Goal: Go to known website

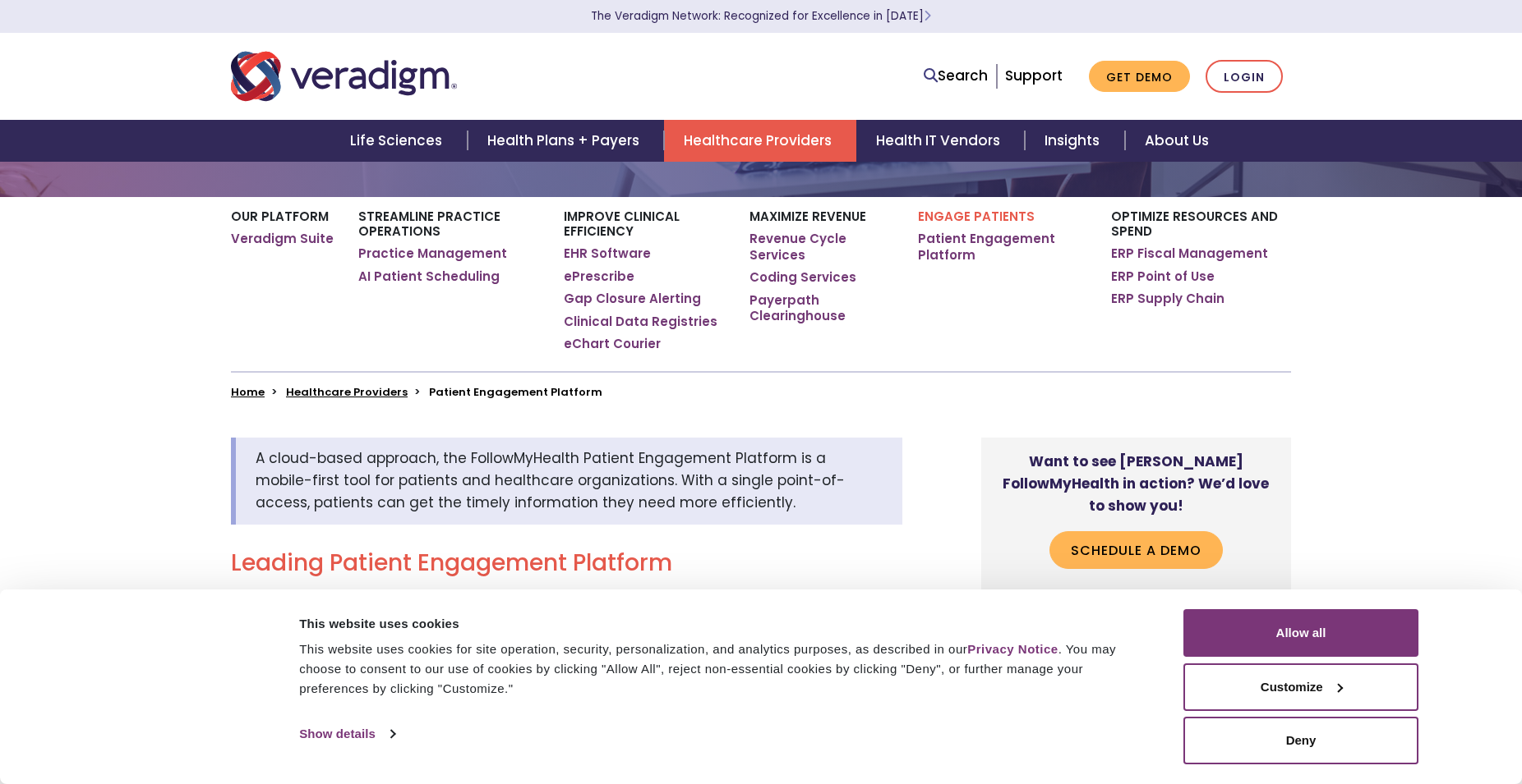
scroll to position [252, 0]
click at [1250, 79] on link "Login" at bounding box center [1244, 77] width 77 height 33
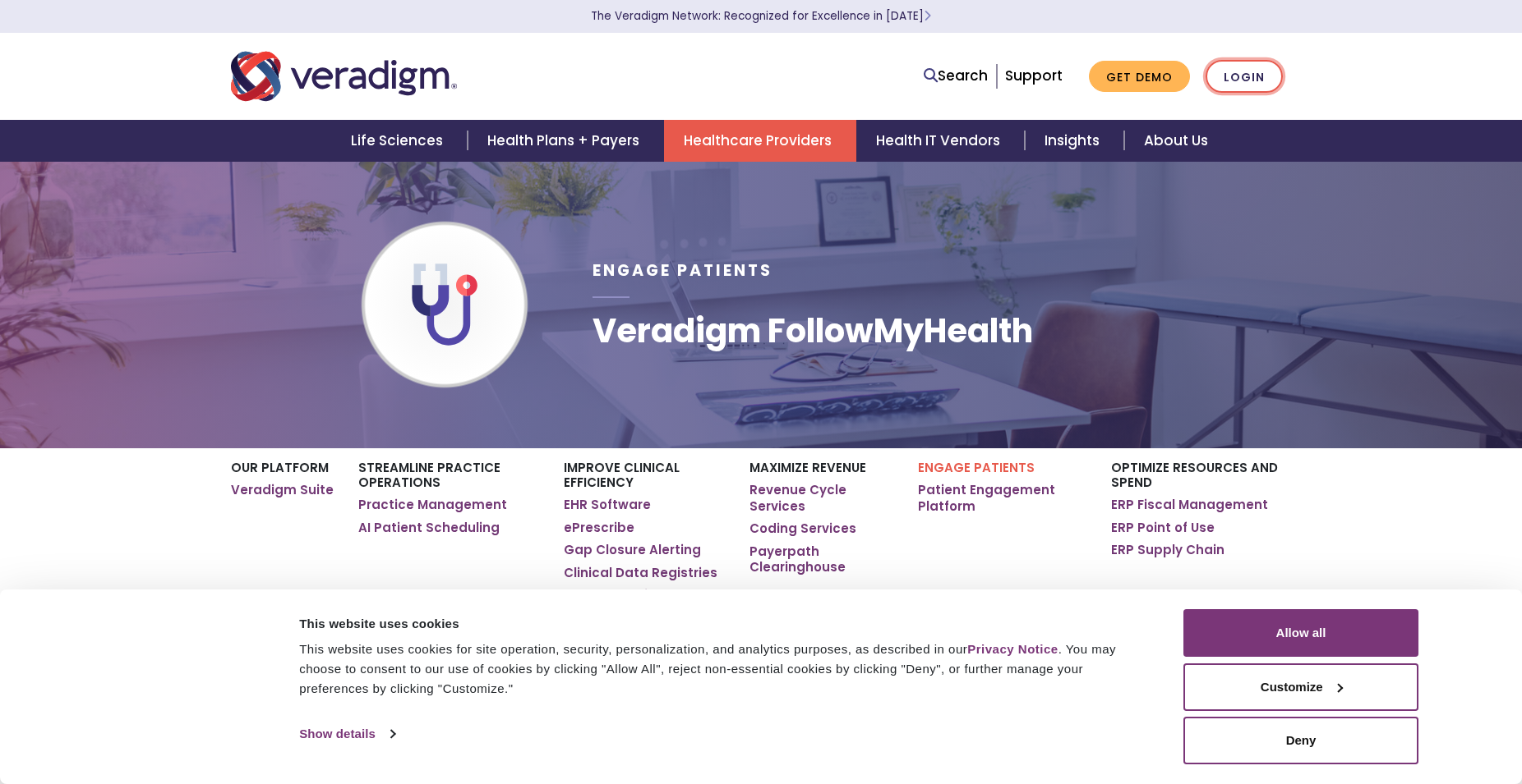
click at [1239, 70] on link "Login" at bounding box center [1244, 77] width 77 height 33
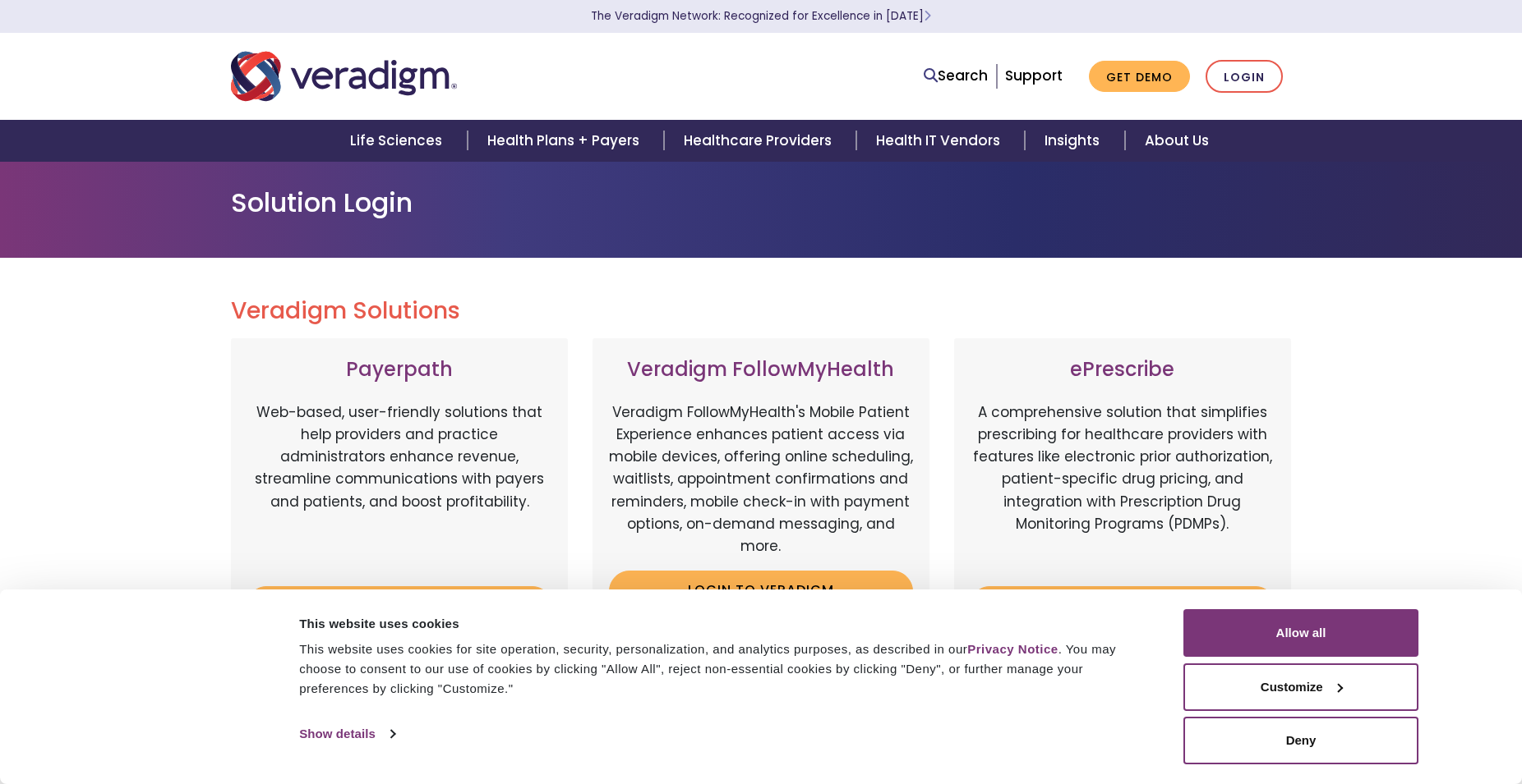
scroll to position [167, 0]
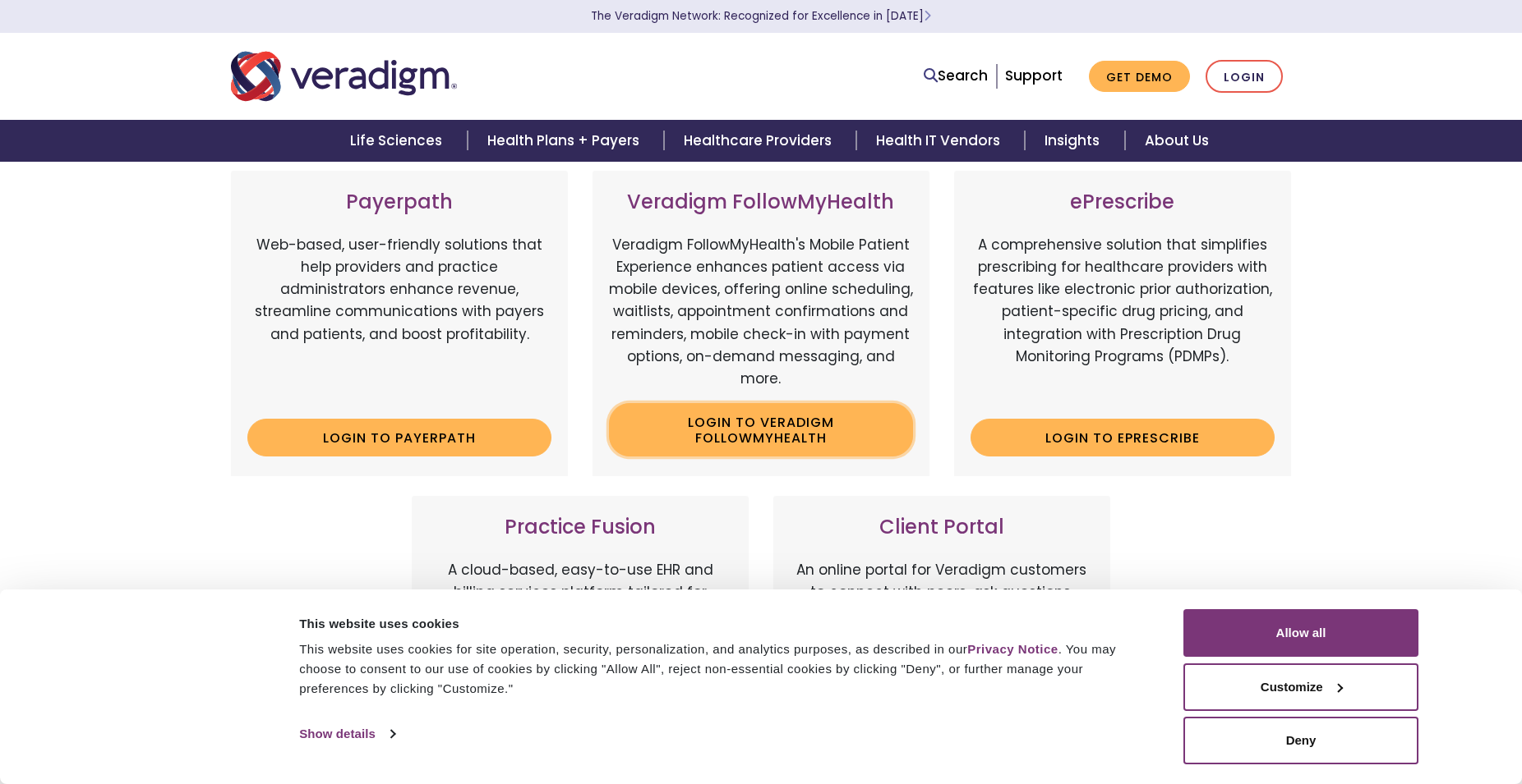
click at [739, 434] on link "Login to Veradigm FollowMyHealth" at bounding box center [761, 430] width 304 height 53
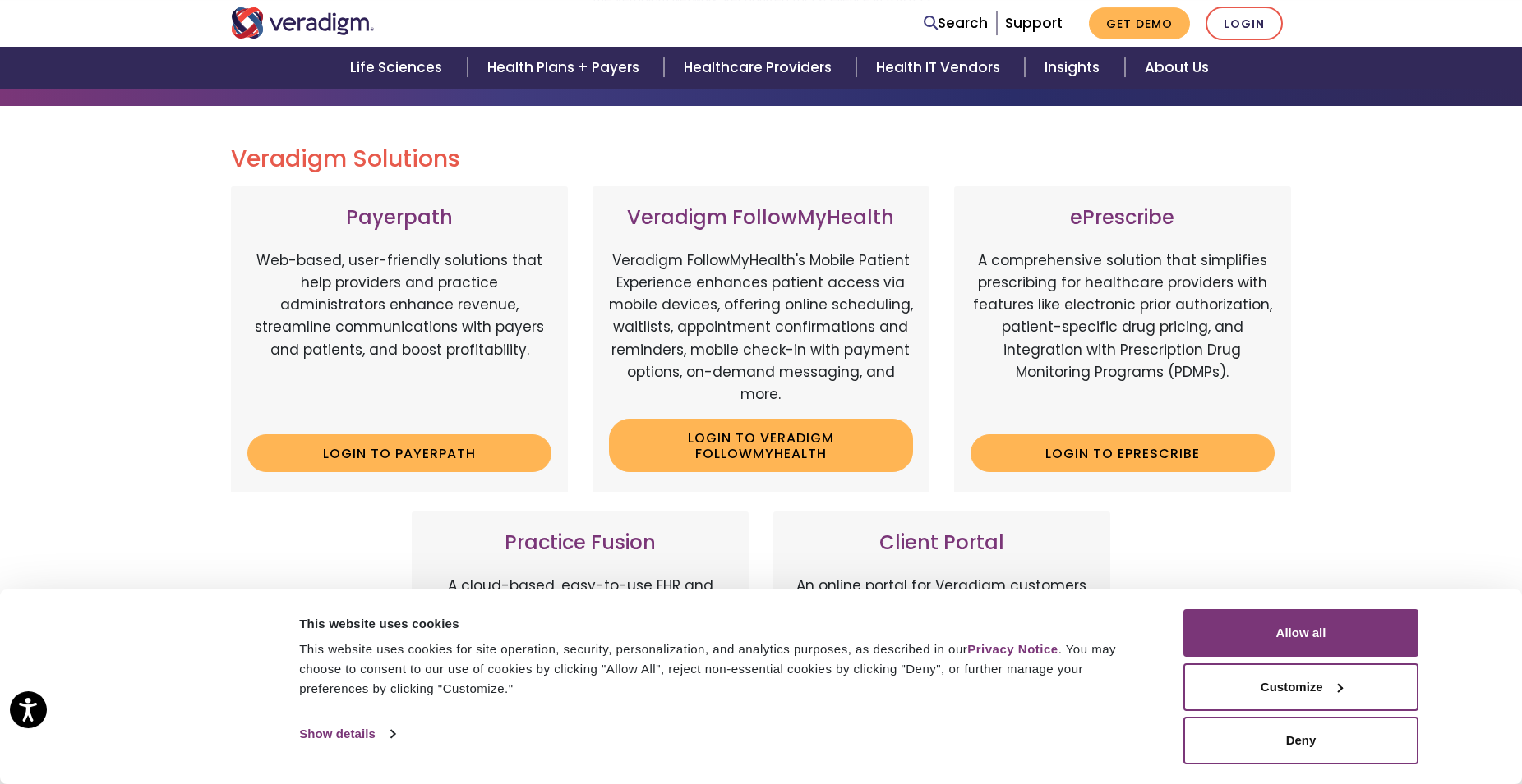
scroll to position [167, 0]
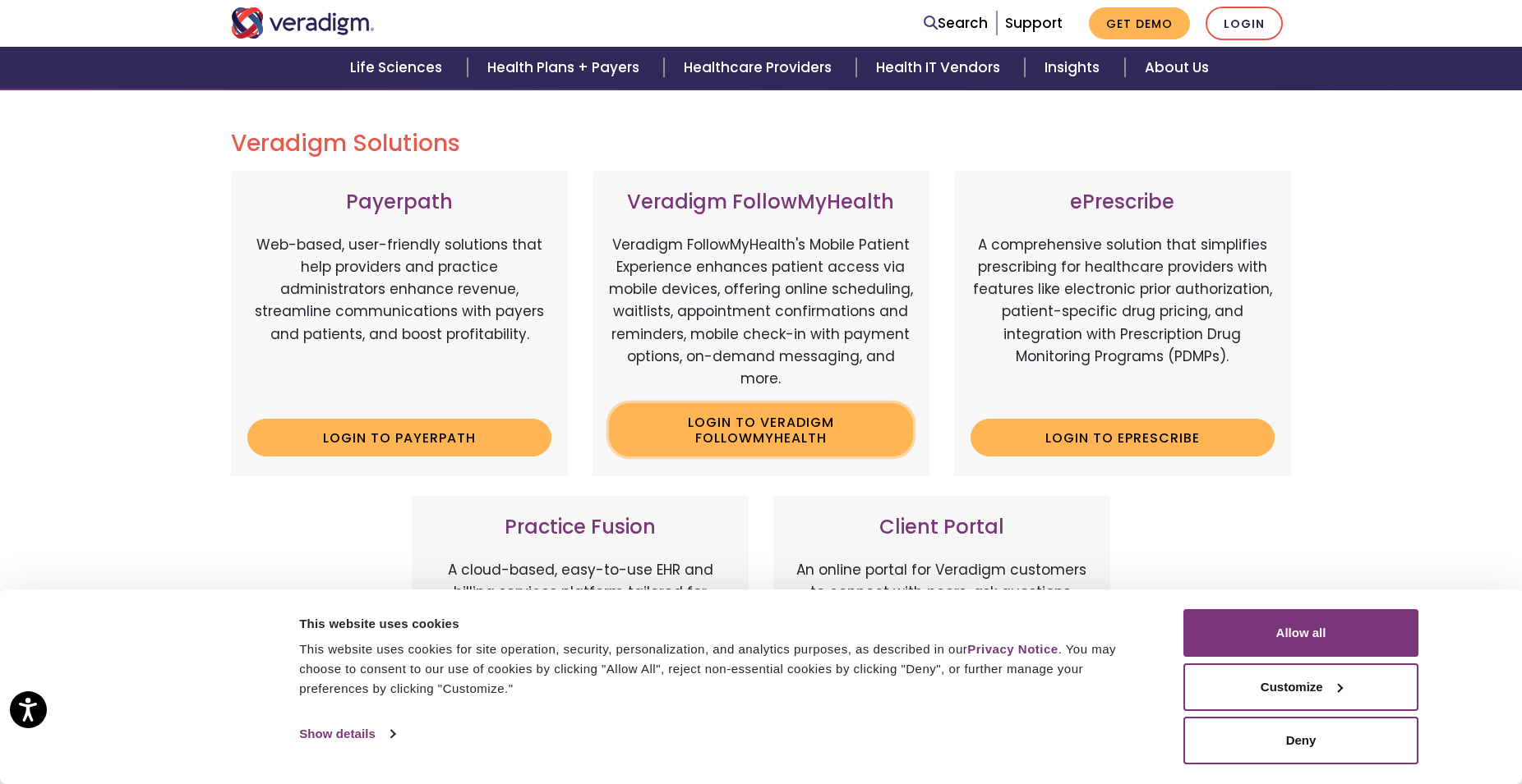
click at [775, 439] on link "Login to Veradigm FollowMyHealth" at bounding box center [761, 430] width 304 height 53
